Goal: Task Accomplishment & Management: Use online tool/utility

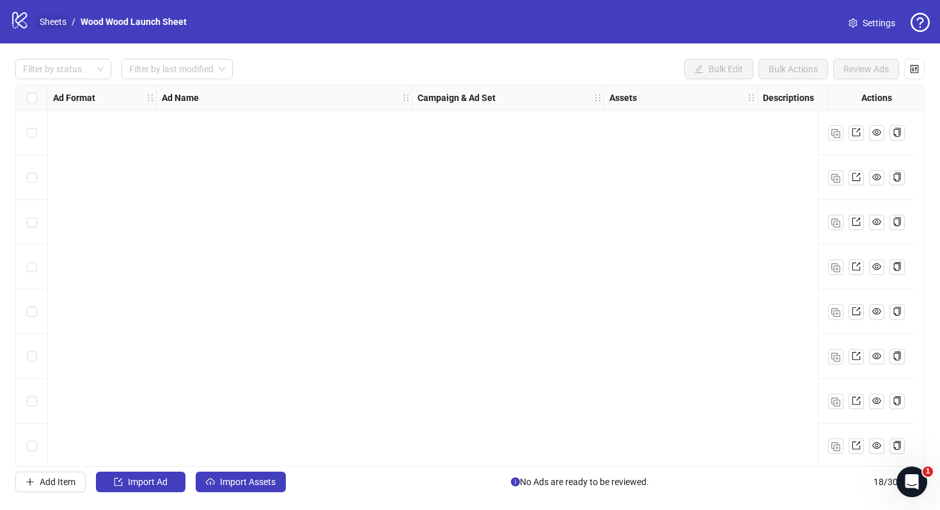
scroll to position [455, 45]
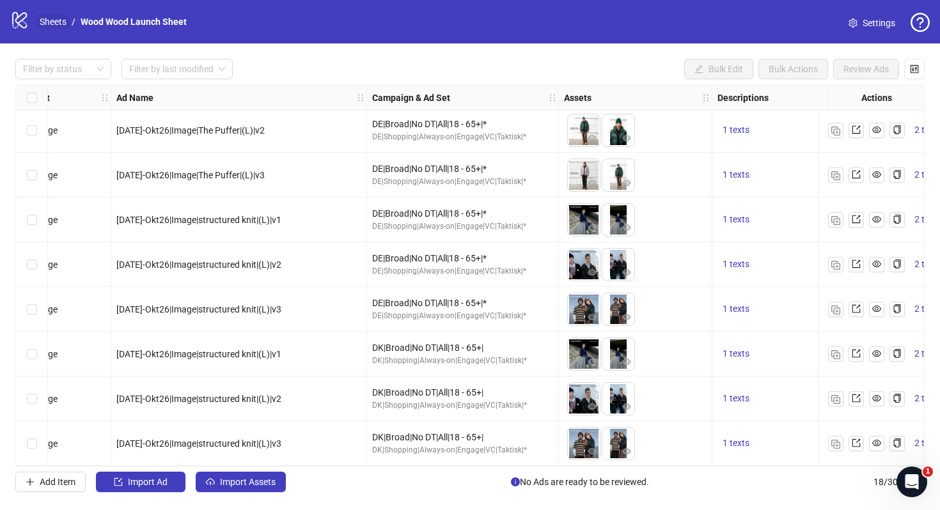
click at [45, 17] on link "Sheets" at bounding box center [53, 22] width 32 height 14
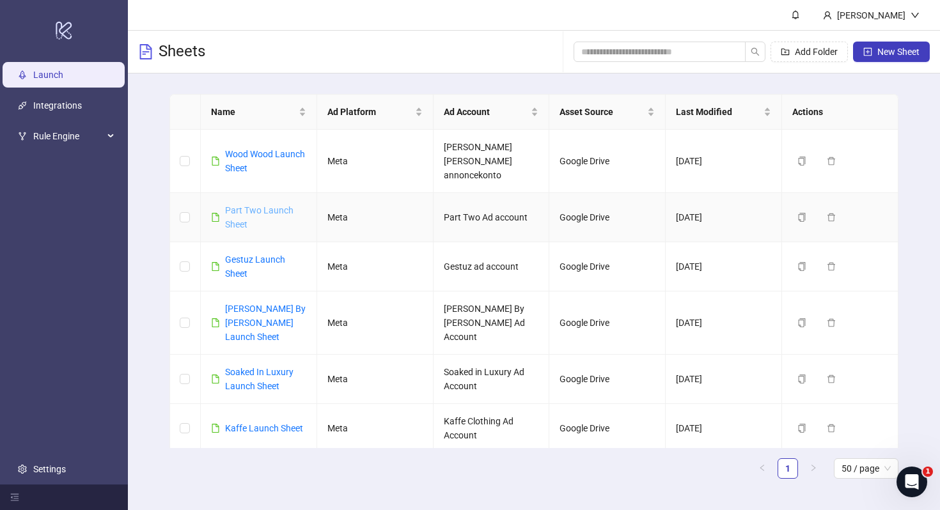
click at [244, 205] on link "Part Two Launch Sheet" at bounding box center [259, 217] width 68 height 24
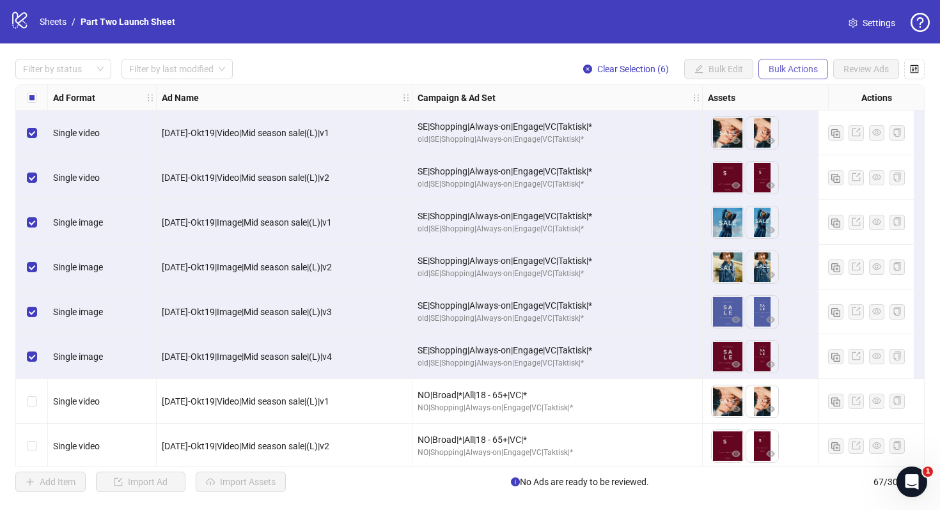
click at [781, 69] on span "Bulk Actions" at bounding box center [793, 69] width 49 height 10
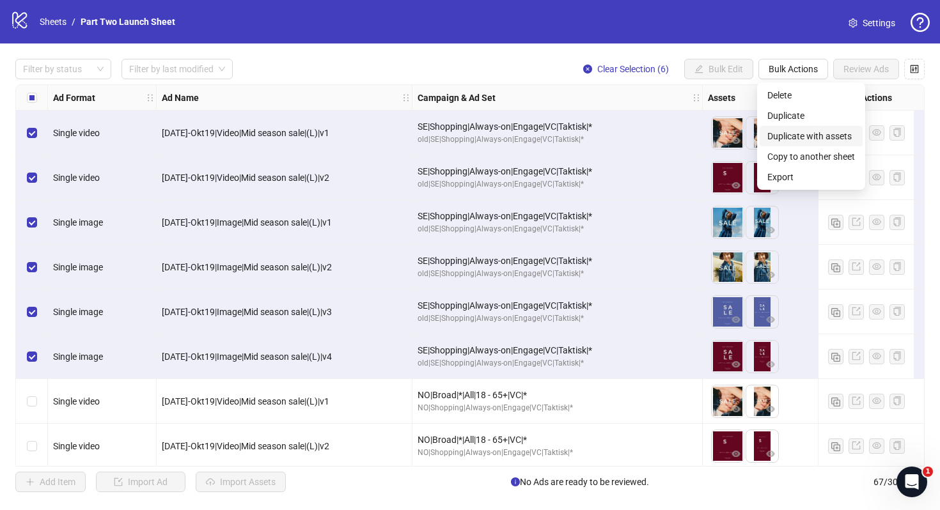
click at [787, 134] on span "Duplicate with assets" at bounding box center [811, 136] width 88 height 14
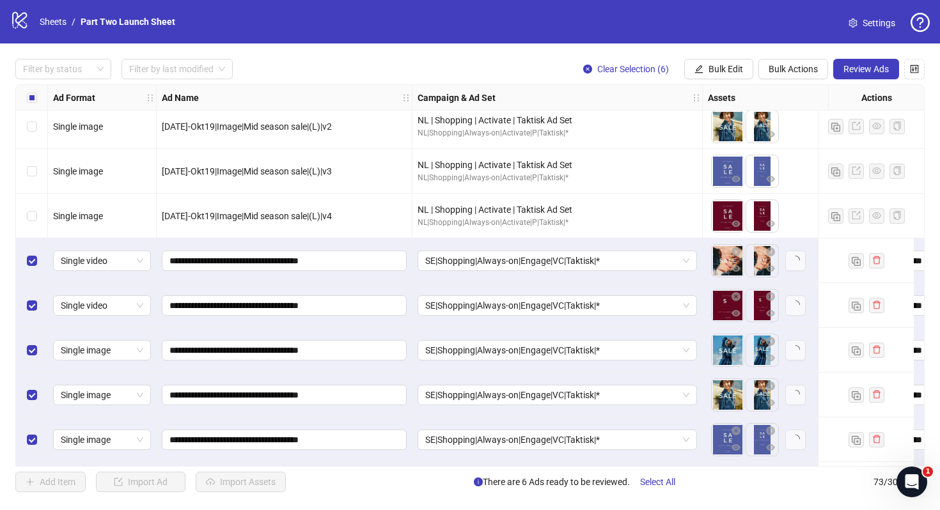
scroll to position [2918, 0]
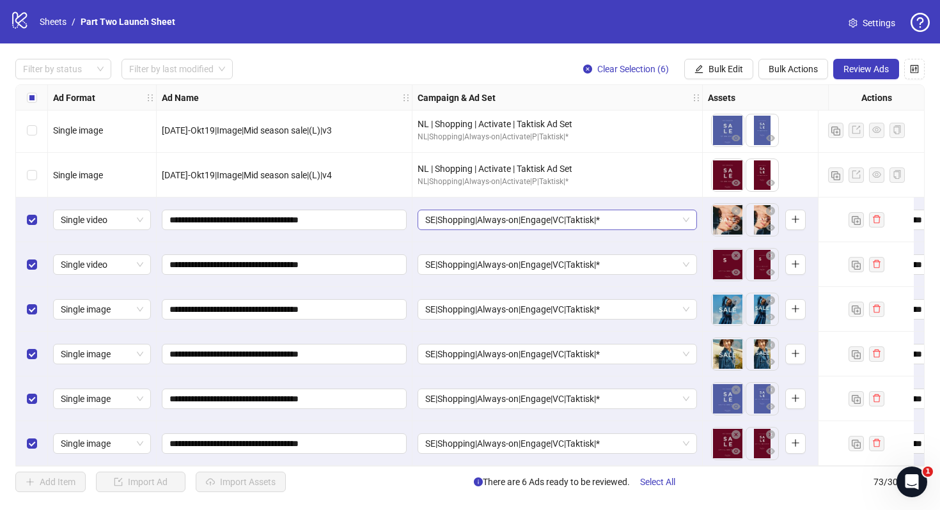
click at [640, 211] on span "SE|Shopping|Always-on|Engage|VC|Taktisk|*" at bounding box center [557, 219] width 264 height 19
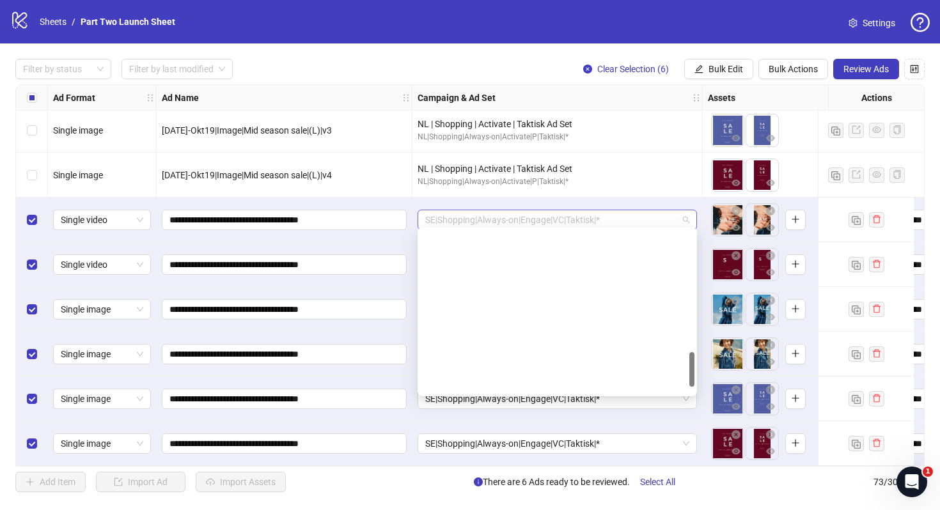
scroll to position [579, 0]
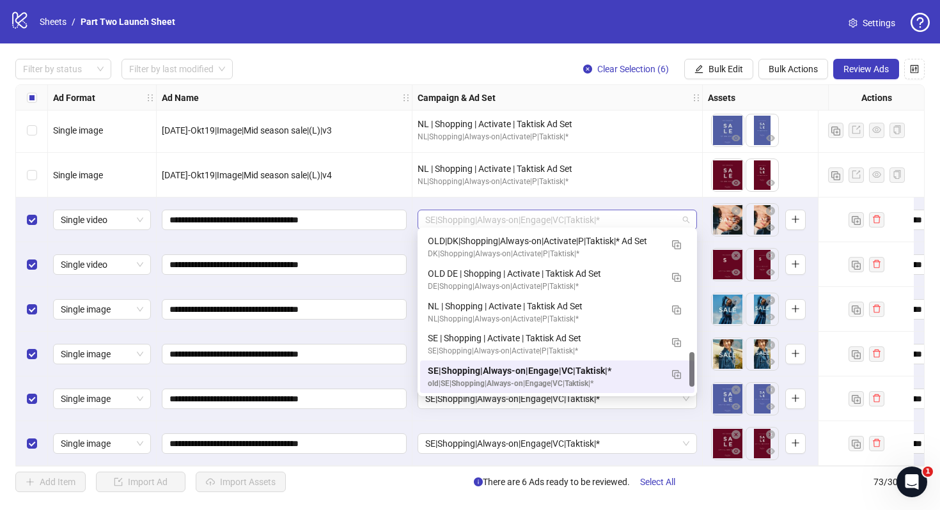
click at [640, 211] on span "SE|Shopping|Always-on|Engage|VC|Taktisk|*" at bounding box center [557, 219] width 264 height 19
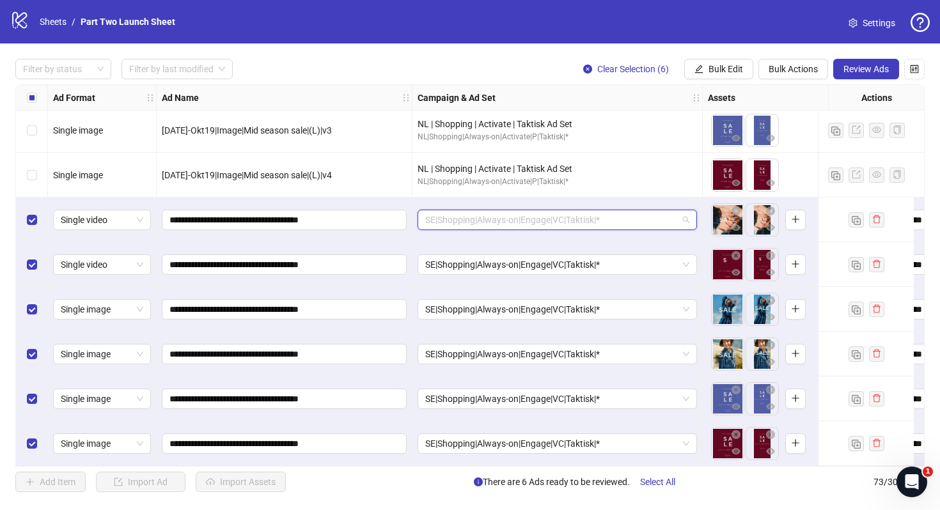
click at [640, 211] on span "SE|Shopping|Always-on|Engage|VC|Taktisk|*" at bounding box center [557, 219] width 264 height 19
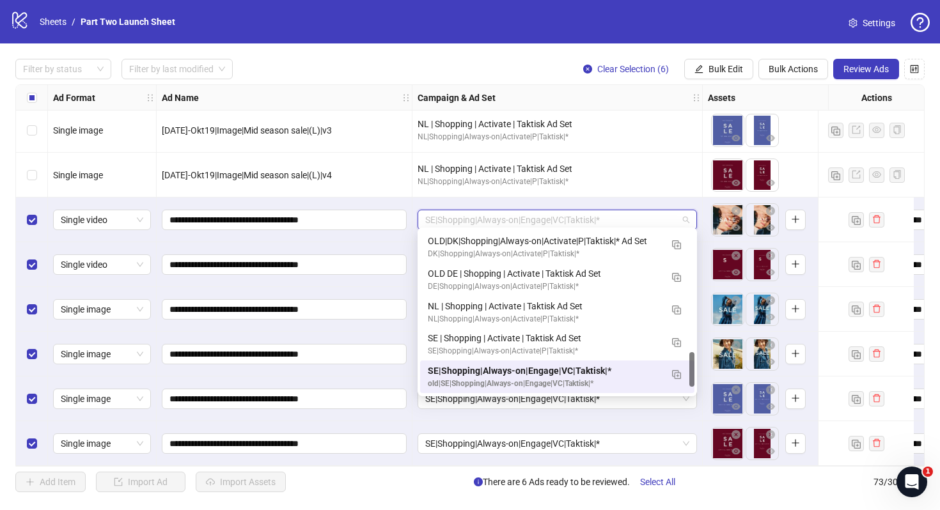
paste input "**********"
type input "**********"
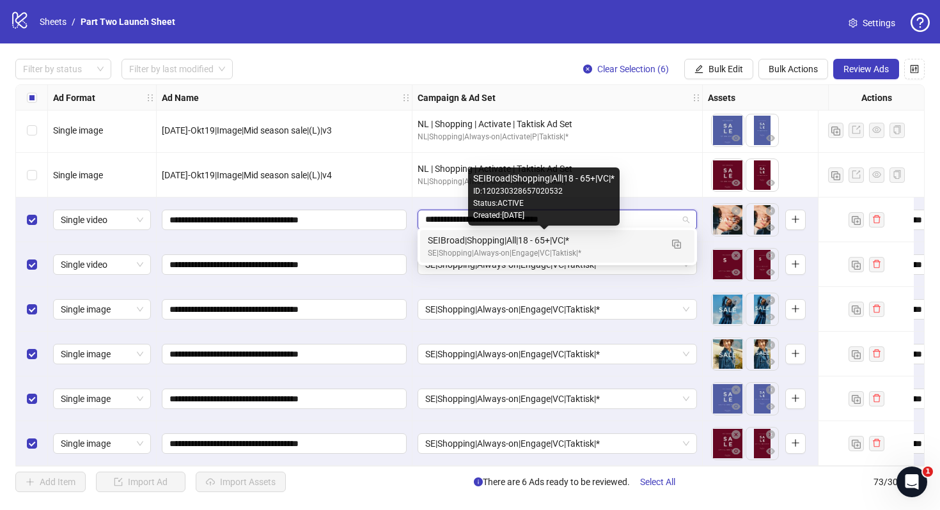
click at [620, 240] on div "SEIBroad|Shopping|All|18 - 65+|VC|*" at bounding box center [544, 240] width 233 height 14
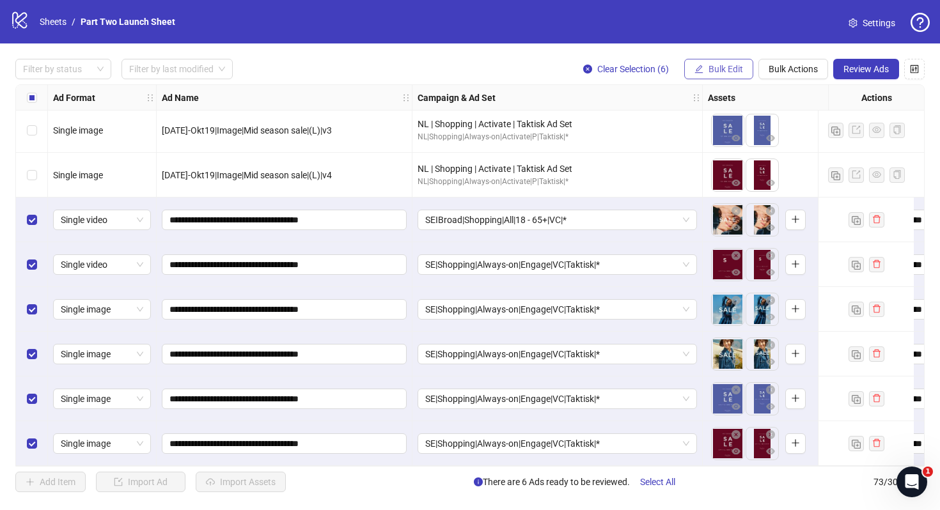
click at [732, 69] on span "Bulk Edit" at bounding box center [726, 69] width 35 height 10
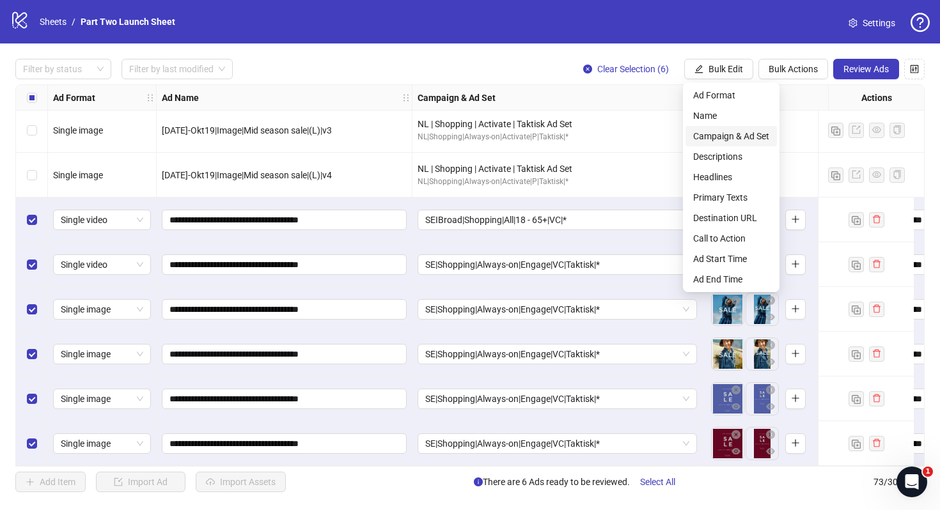
click at [716, 142] on span "Campaign & Ad Set" at bounding box center [731, 136] width 76 height 14
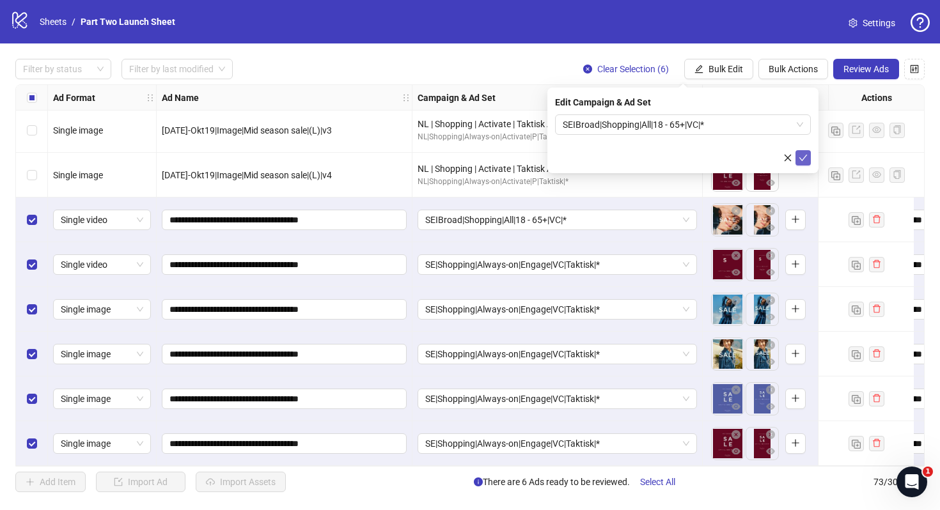
click at [806, 152] on button "submit" at bounding box center [803, 157] width 15 height 15
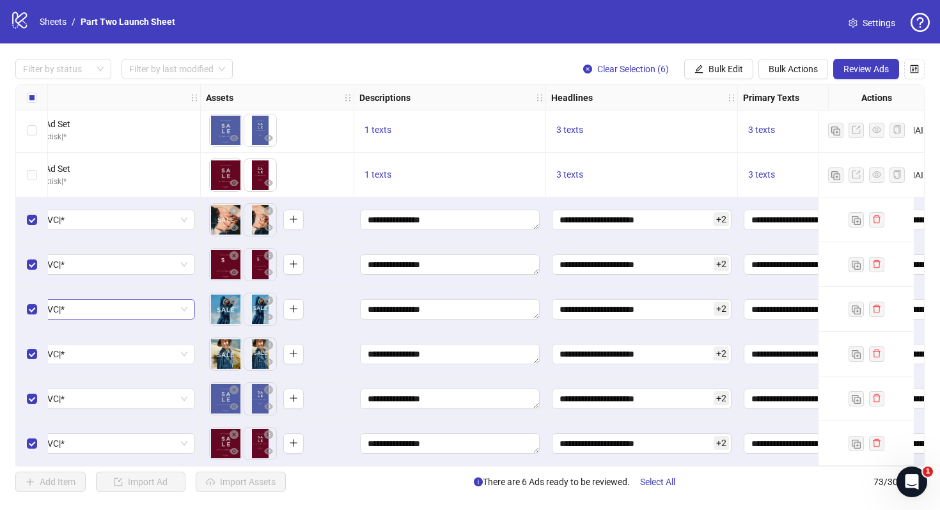
scroll to position [2918, 512]
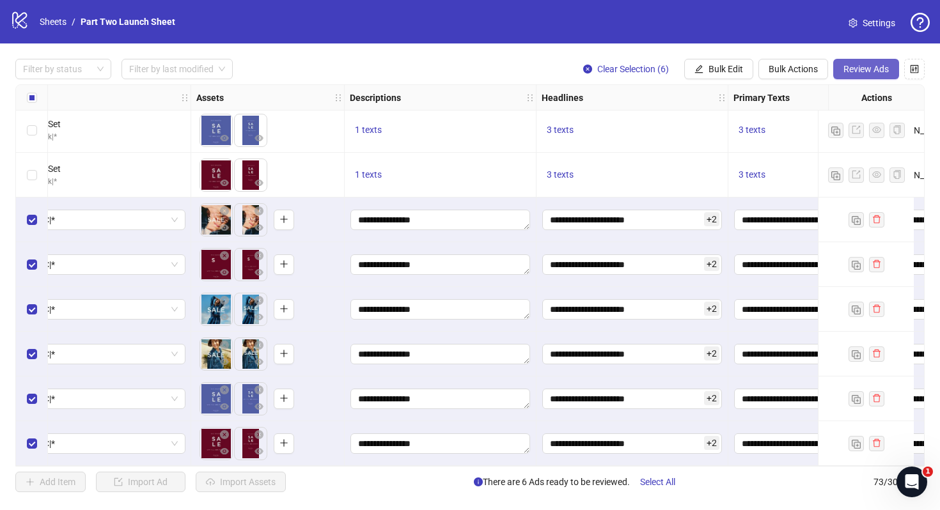
click at [868, 68] on span "Review Ads" at bounding box center [866, 69] width 45 height 10
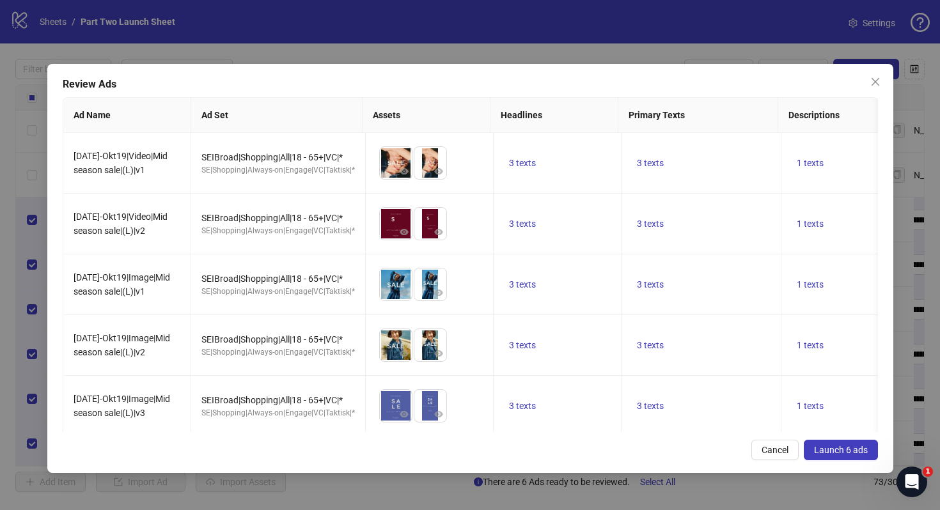
click at [846, 450] on span "Launch 6 ads" at bounding box center [841, 450] width 54 height 10
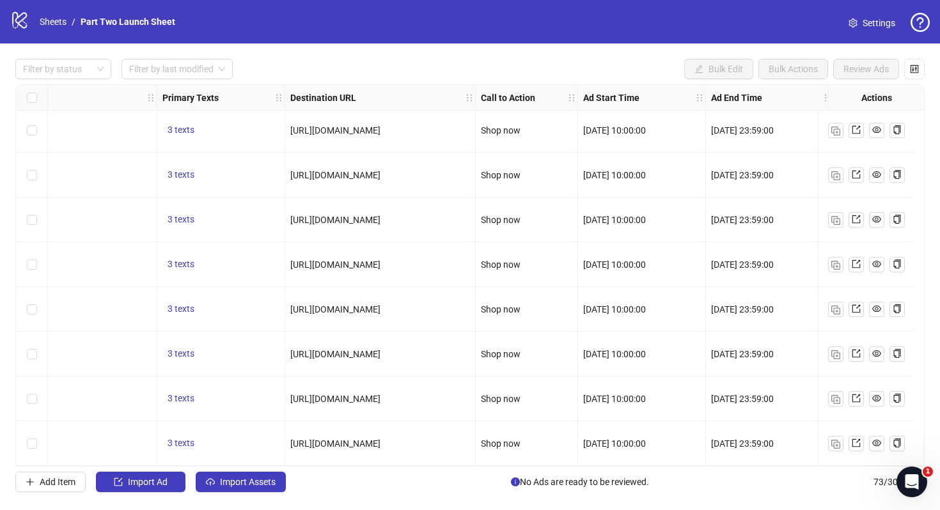
scroll to position [2918, 1099]
